Goal: Entertainment & Leisure: Consume media (video, audio)

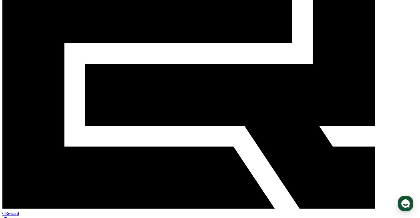
scroll to position [106, 0]
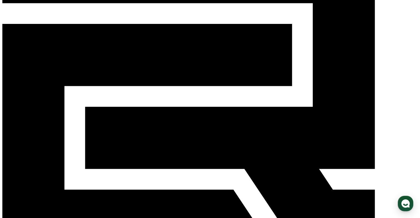
scroll to position [57, 0]
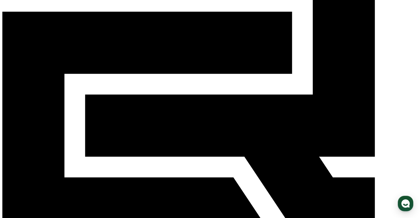
scroll to position [74, 0]
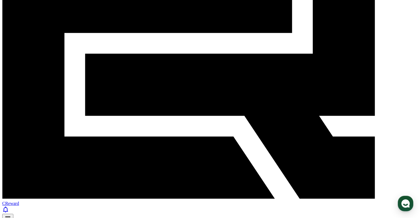
scroll to position [124, 0]
